Goal: Transaction & Acquisition: Purchase product/service

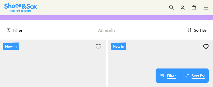
click at [23, 31] on div "Filter Filter Sort By : Newest Sort Newest Name: A - Z Name: Z - A Price: Low t…" at bounding box center [106, 29] width 213 height 19
click at [19, 31] on button "Filter" at bounding box center [14, 29] width 16 height 11
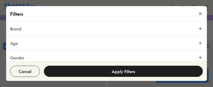
click at [21, 39] on button "Age" at bounding box center [106, 43] width 200 height 14
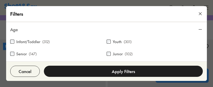
scroll to position [25, 0]
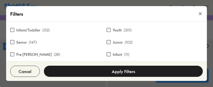
click at [25, 30] on label "Infant/Toddler" at bounding box center [28, 29] width 24 height 5
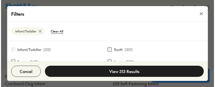
scroll to position [160, 0]
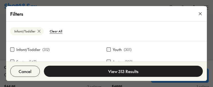
drag, startPoint x: 202, startPoint y: 46, endPoint x: 204, endPoint y: 49, distance: 4.2
click at [204, 49] on div "Brand Adidas Originals ( 9 ) Adidas Performance ( 14 ) Asics ( 7 ) Birkenstock …" at bounding box center [106, 51] width 200 height 21
click at [145, 70] on button "View 313 Results" at bounding box center [123, 71] width 159 height 11
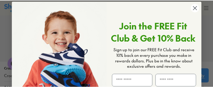
scroll to position [0, 0]
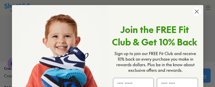
click at [195, 11] on icon "Close dialog" at bounding box center [196, 12] width 4 height 4
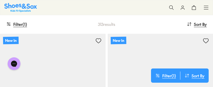
scroll to position [84, 0]
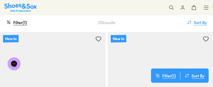
click at [192, 24] on button "Sort By : Newest" at bounding box center [196, 22] width 20 height 11
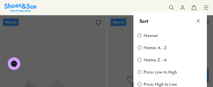
scroll to position [109, 0]
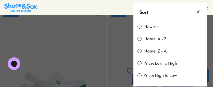
click at [161, 66] on label "Price: Low to High" at bounding box center [159, 64] width 33 height 6
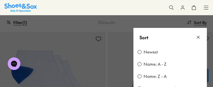
click at [50, 27] on button at bounding box center [106, 43] width 213 height 87
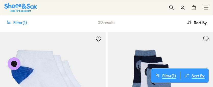
click at [16, 21] on button "Filter ( 1 )" at bounding box center [16, 22] width 21 height 11
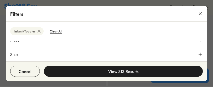
scroll to position [142, 0]
click at [175, 55] on button "Size" at bounding box center [106, 57] width 200 height 14
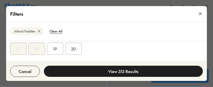
scroll to position [51, 0]
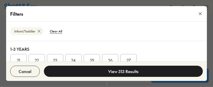
click at [58, 59] on button "23" at bounding box center [55, 60] width 16 height 12
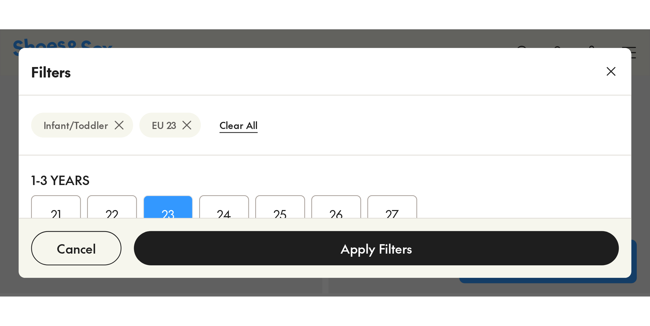
scroll to position [84, 0]
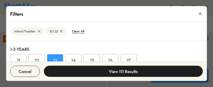
click at [83, 73] on button "View 111 Results" at bounding box center [123, 71] width 159 height 11
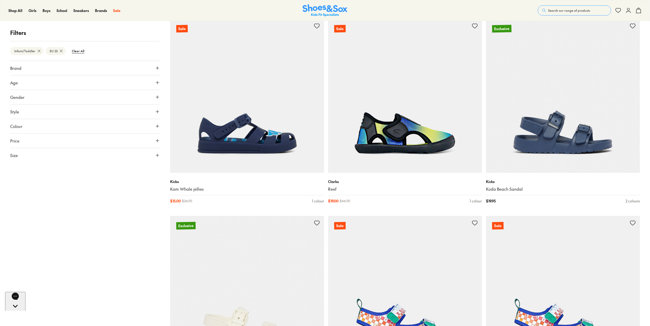
click at [62, 82] on button "Age" at bounding box center [85, 82] width 150 height 14
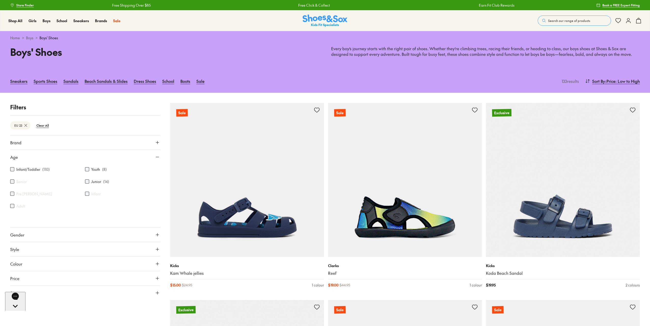
click at [96, 87] on p "Filters" at bounding box center [85, 107] width 150 height 8
click at [158, 87] on icon at bounding box center [157, 156] width 5 height 5
click at [25, 87] on button "Gender" at bounding box center [85, 171] width 150 height 14
drag, startPoint x: 84, startPoint y: 188, endPoint x: 97, endPoint y: 202, distance: 19.7
click at [84, 87] on label "Boys" at bounding box center [84, 185] width 49 height 9
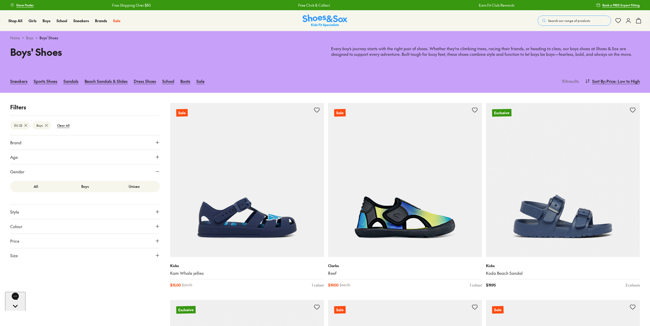
click at [94, 87] on p "Filters" at bounding box center [85, 107] width 150 height 8
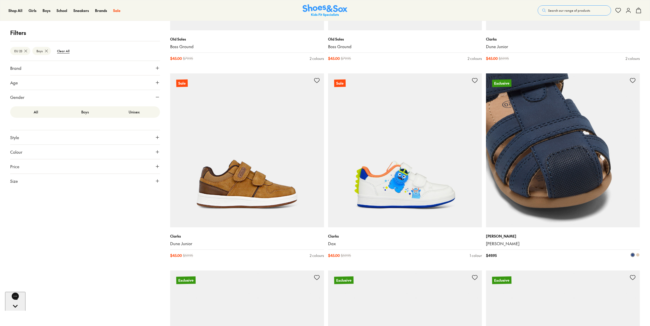
scroll to position [1603, 0]
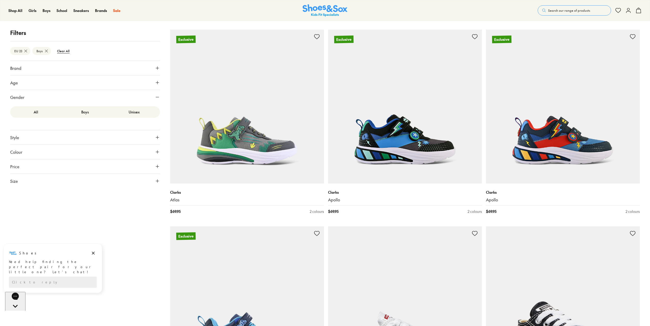
scroll to position [3869, 0]
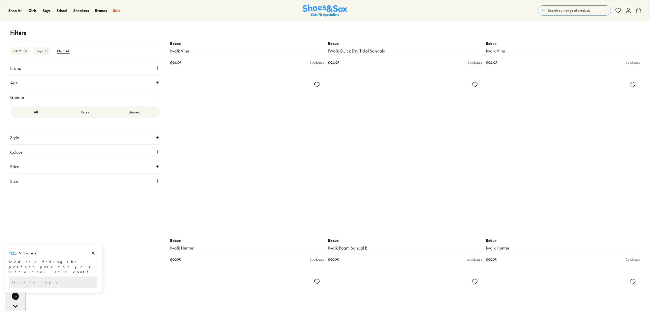
scroll to position [5930, 0]
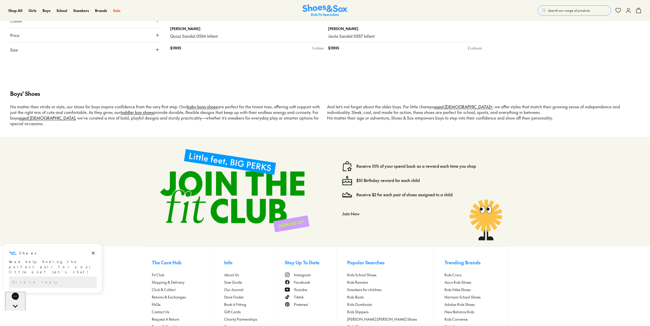
scroll to position [6766, 0]
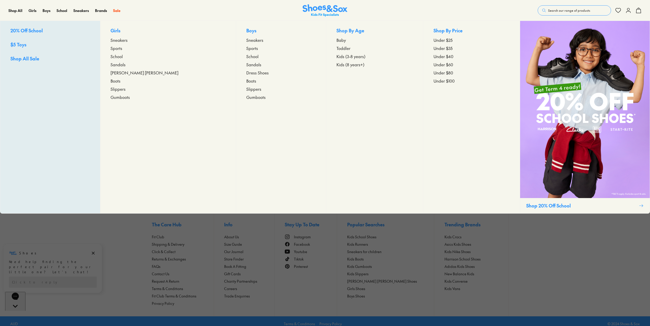
click at [128, 41] on span "Sneakers" at bounding box center [118, 40] width 17 height 6
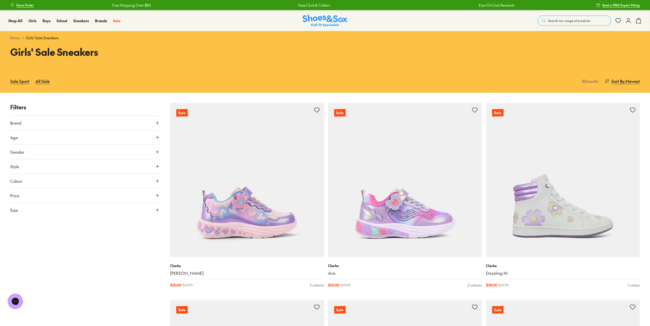
click at [16, 153] on span "Gender" at bounding box center [17, 152] width 14 height 6
click at [22, 149] on span "Gender" at bounding box center [17, 152] width 14 height 6
click at [16, 212] on span "Size" at bounding box center [14, 210] width 8 height 6
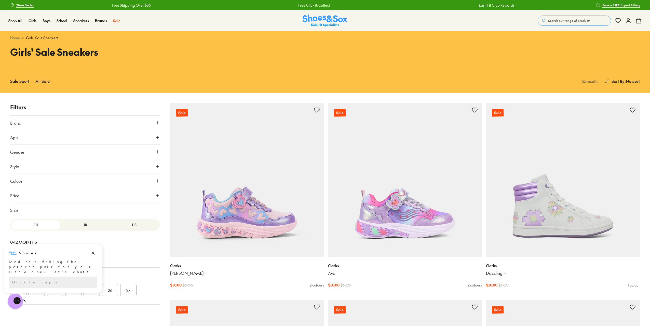
click at [53, 291] on html "Shoes Shoes says: Need help finding the perfect pair for your little one? Let’s…" at bounding box center [53, 268] width 106 height 50
drag, startPoint x: 94, startPoint y: 253, endPoint x: 93, endPoint y: 496, distance: 243.3
click at [94, 253] on icon "Dismiss campaign" at bounding box center [93, 253] width 5 height 6
click at [52, 293] on button "23" at bounding box center [55, 290] width 16 height 12
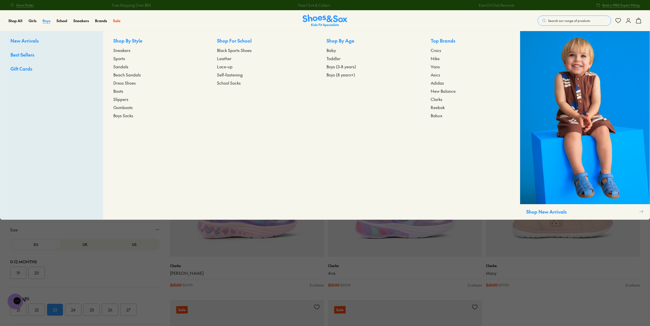
click at [47, 20] on span "Boys" at bounding box center [47, 20] width 8 height 5
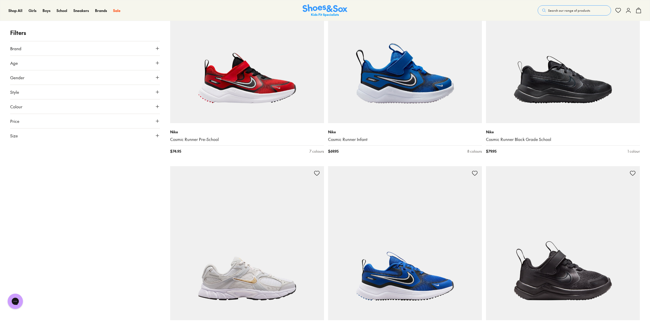
scroll to position [1527, 0]
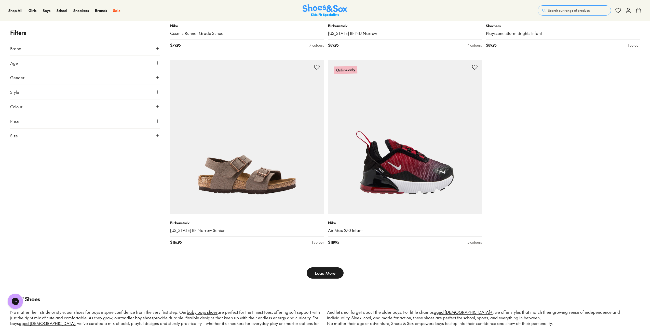
scroll to position [2011, 0]
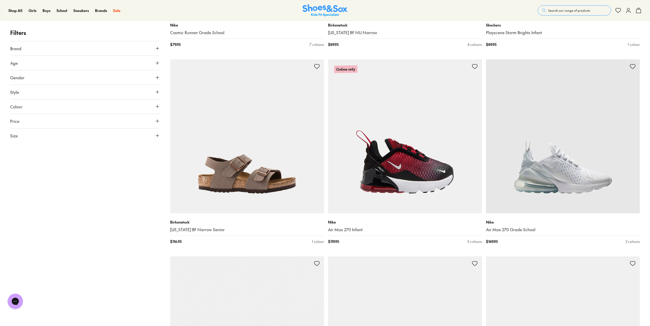
click at [18, 138] on span "Size" at bounding box center [14, 135] width 8 height 6
click at [56, 218] on button "23" at bounding box center [55, 215] width 16 height 12
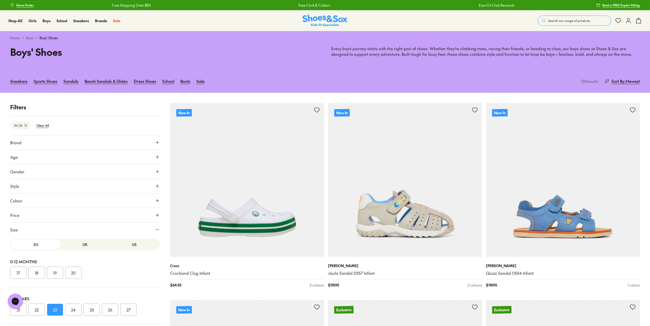
click at [46, 172] on button "Gender" at bounding box center [85, 171] width 150 height 14
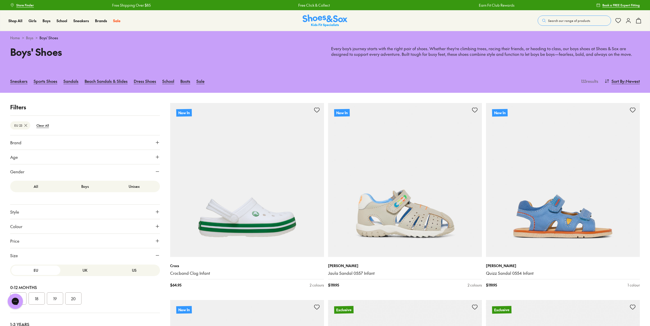
click at [84, 185] on label "Boys" at bounding box center [84, 185] width 49 height 9
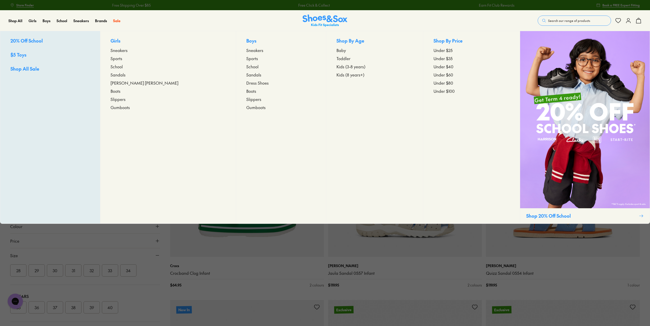
click at [246, 40] on p "Boys" at bounding box center [280, 41] width 69 height 8
click at [246, 51] on span "Sneakers" at bounding box center [254, 50] width 17 height 6
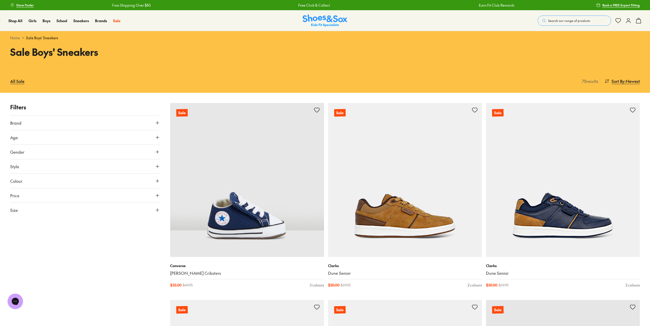
click at [18, 214] on button "Size" at bounding box center [85, 210] width 150 height 14
click at [59, 292] on button "23" at bounding box center [55, 290] width 16 height 12
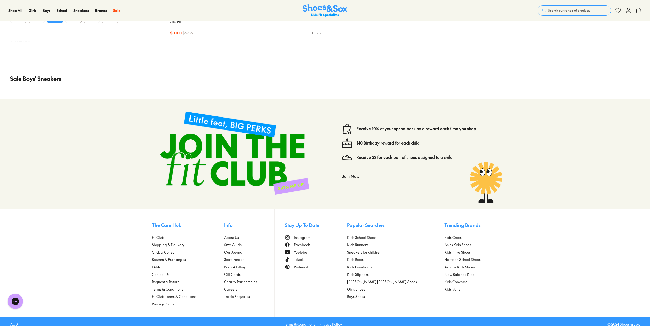
scroll to position [651, 0]
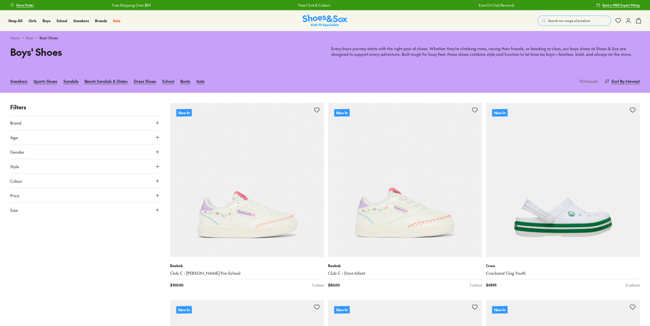
click at [57, 209] on button "Size" at bounding box center [85, 210] width 150 height 14
click at [56, 293] on button "23" at bounding box center [55, 290] width 16 height 12
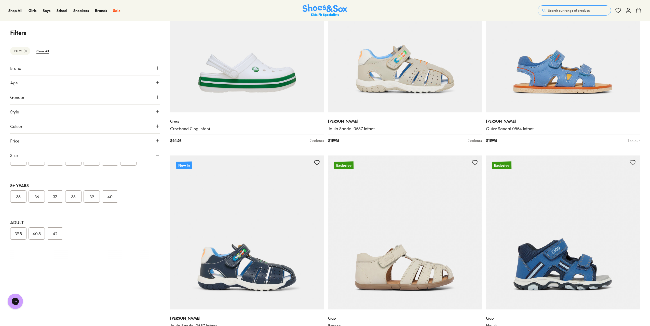
scroll to position [153, 0]
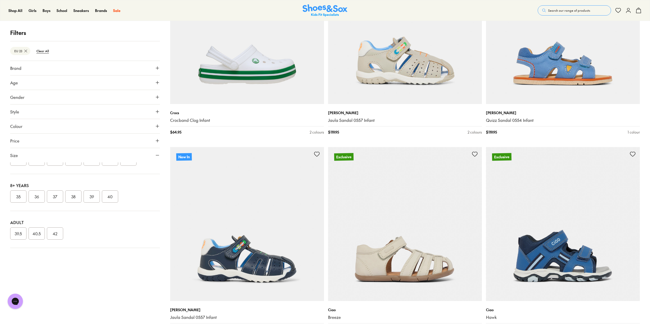
click at [30, 100] on button "Gender" at bounding box center [85, 97] width 150 height 14
click at [82, 115] on label "Boys" at bounding box center [84, 111] width 49 height 9
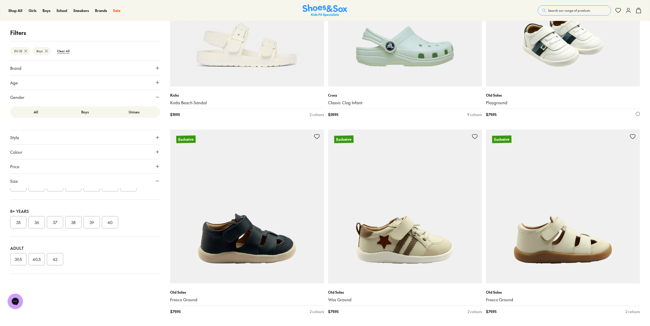
scroll to position [958, 0]
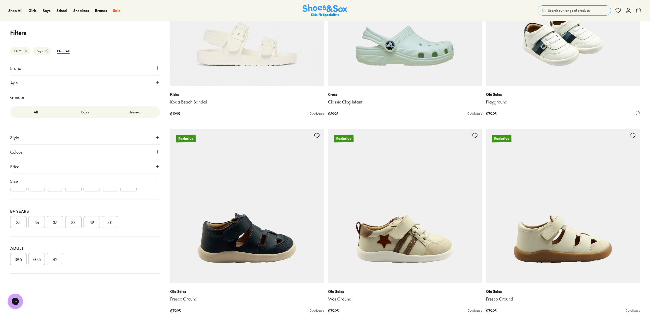
click at [571, 78] on img at bounding box center [563, 9] width 154 height 154
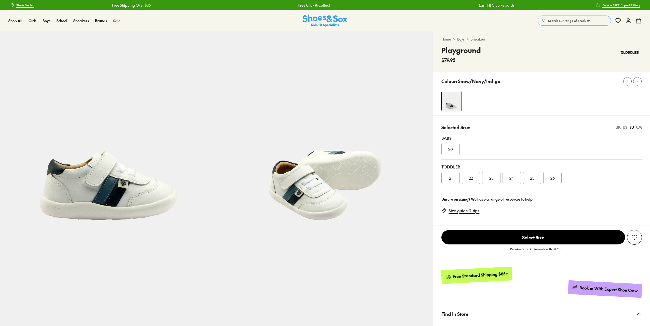
select select "*"
